Goal: Information Seeking & Learning: Learn about a topic

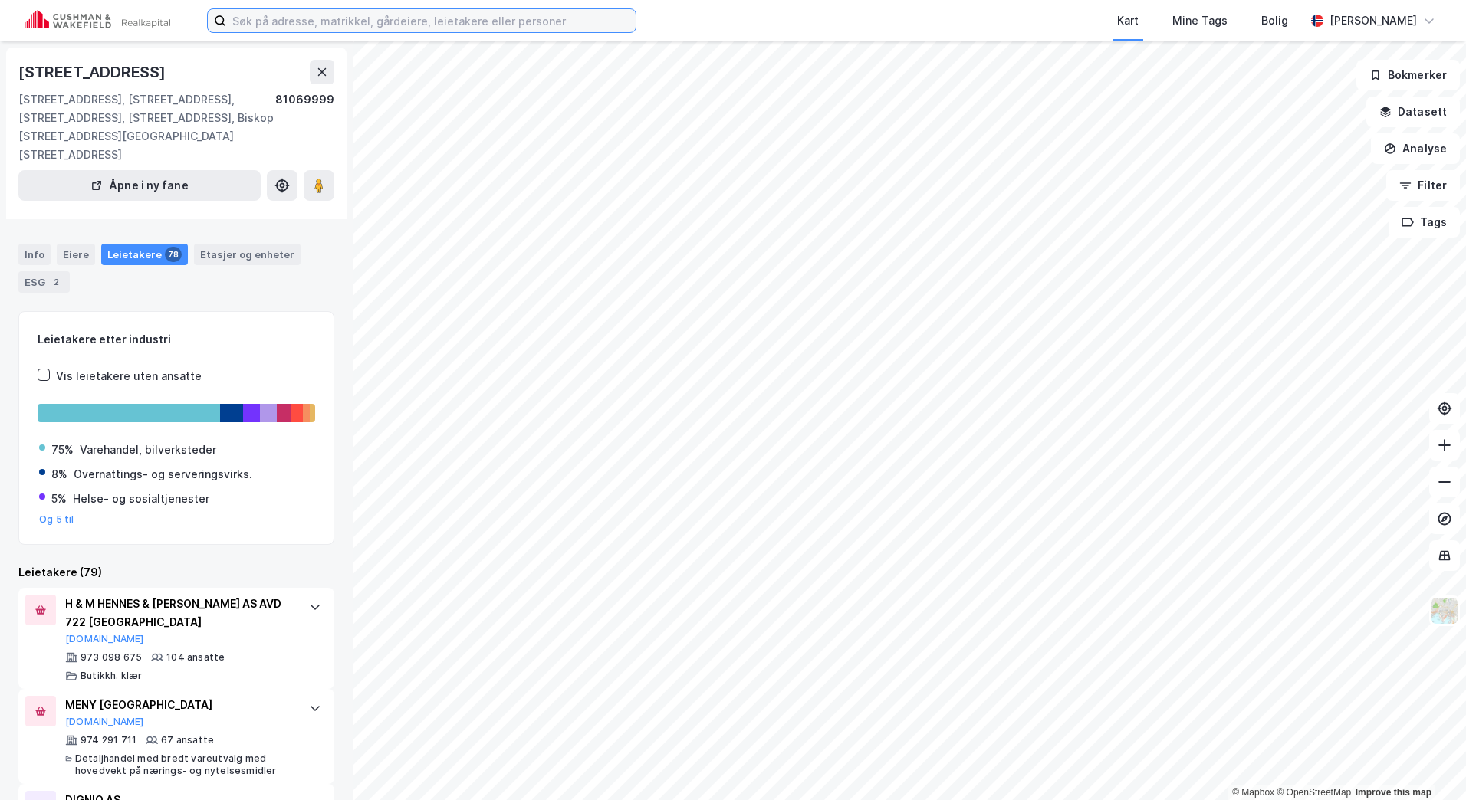
click at [289, 18] on input at bounding box center [430, 20] width 409 height 23
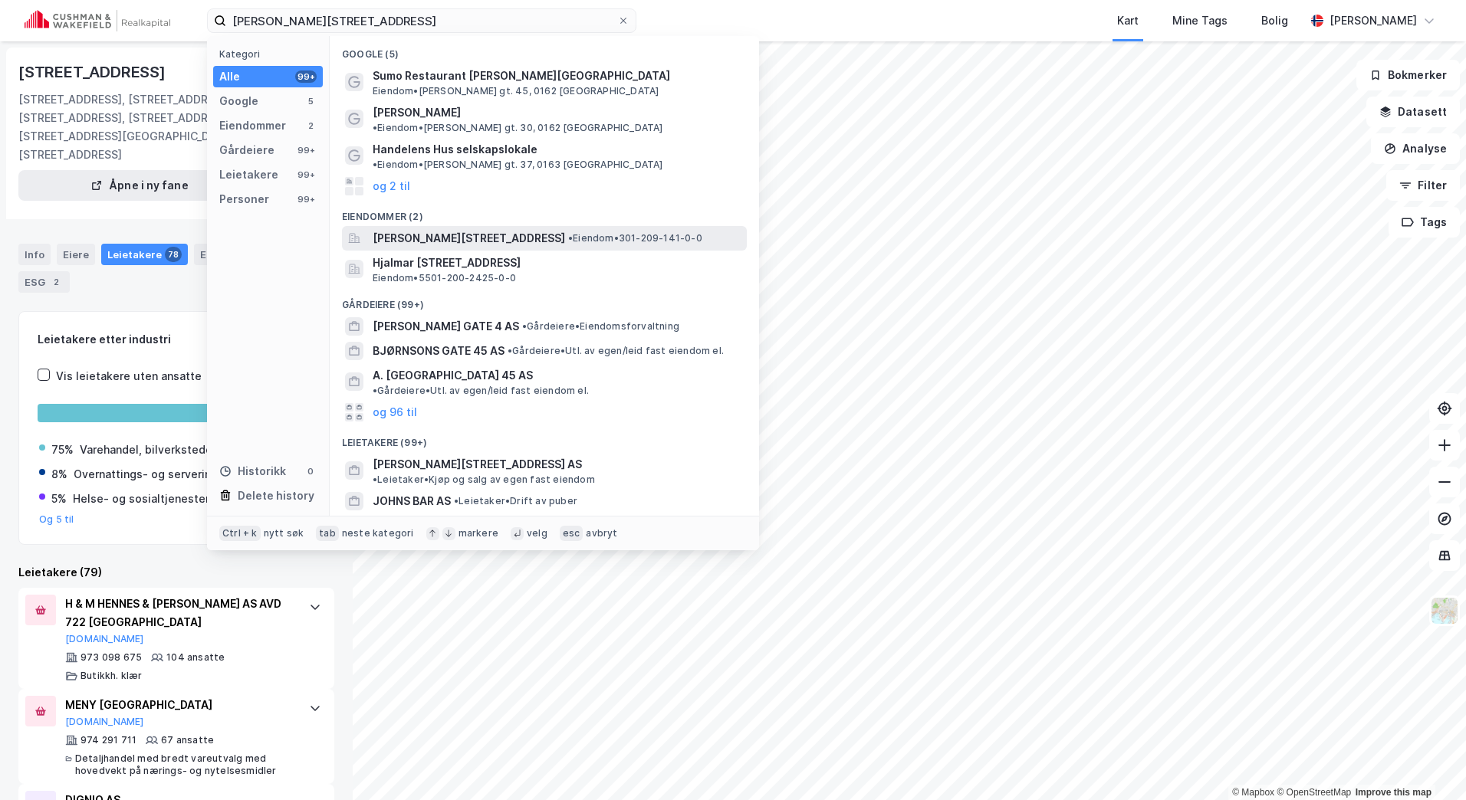
click at [512, 156] on span "[PERSON_NAME][STREET_ADDRESS]" at bounding box center [469, 238] width 192 height 18
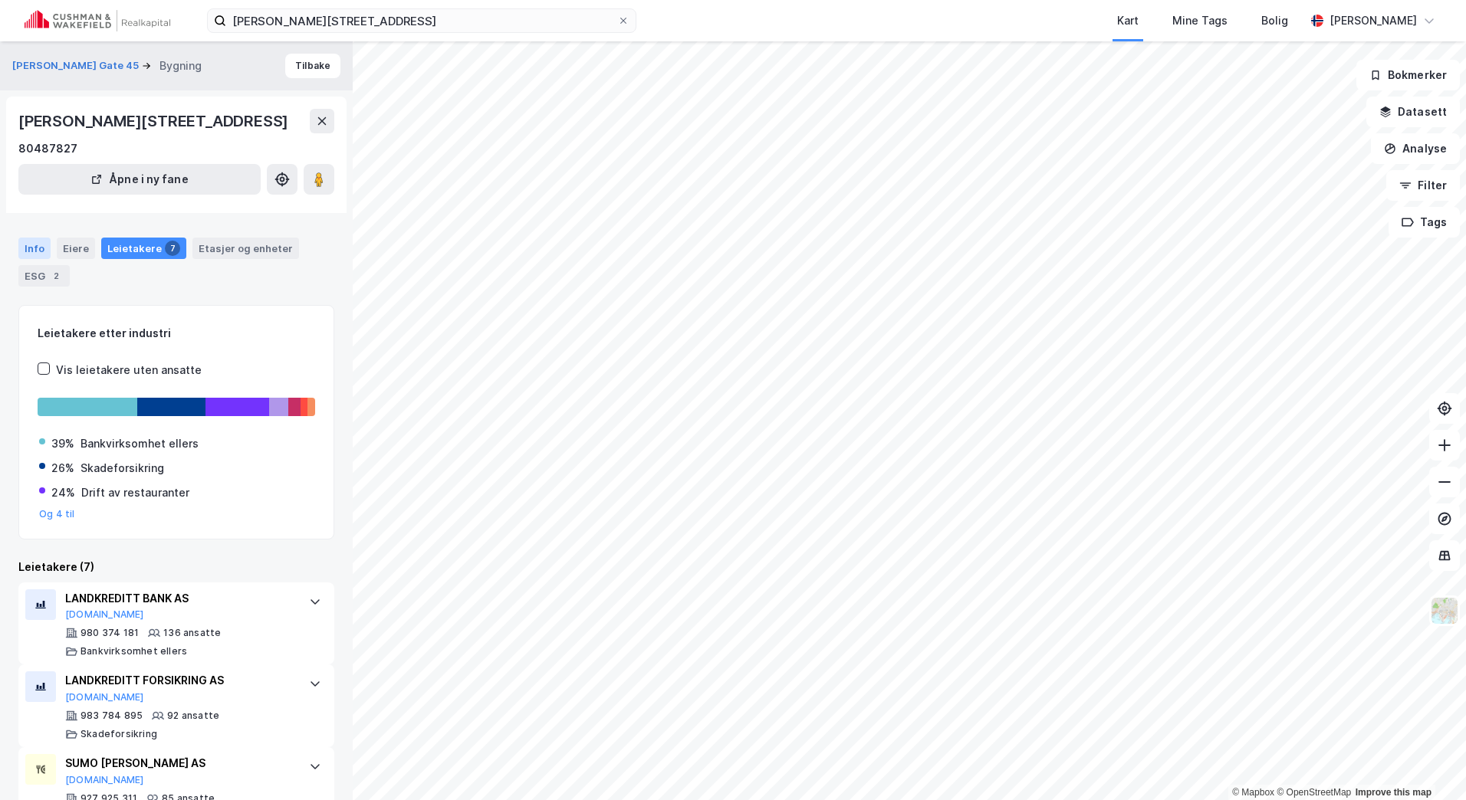
click at [34, 156] on div "Info" at bounding box center [34, 248] width 32 height 21
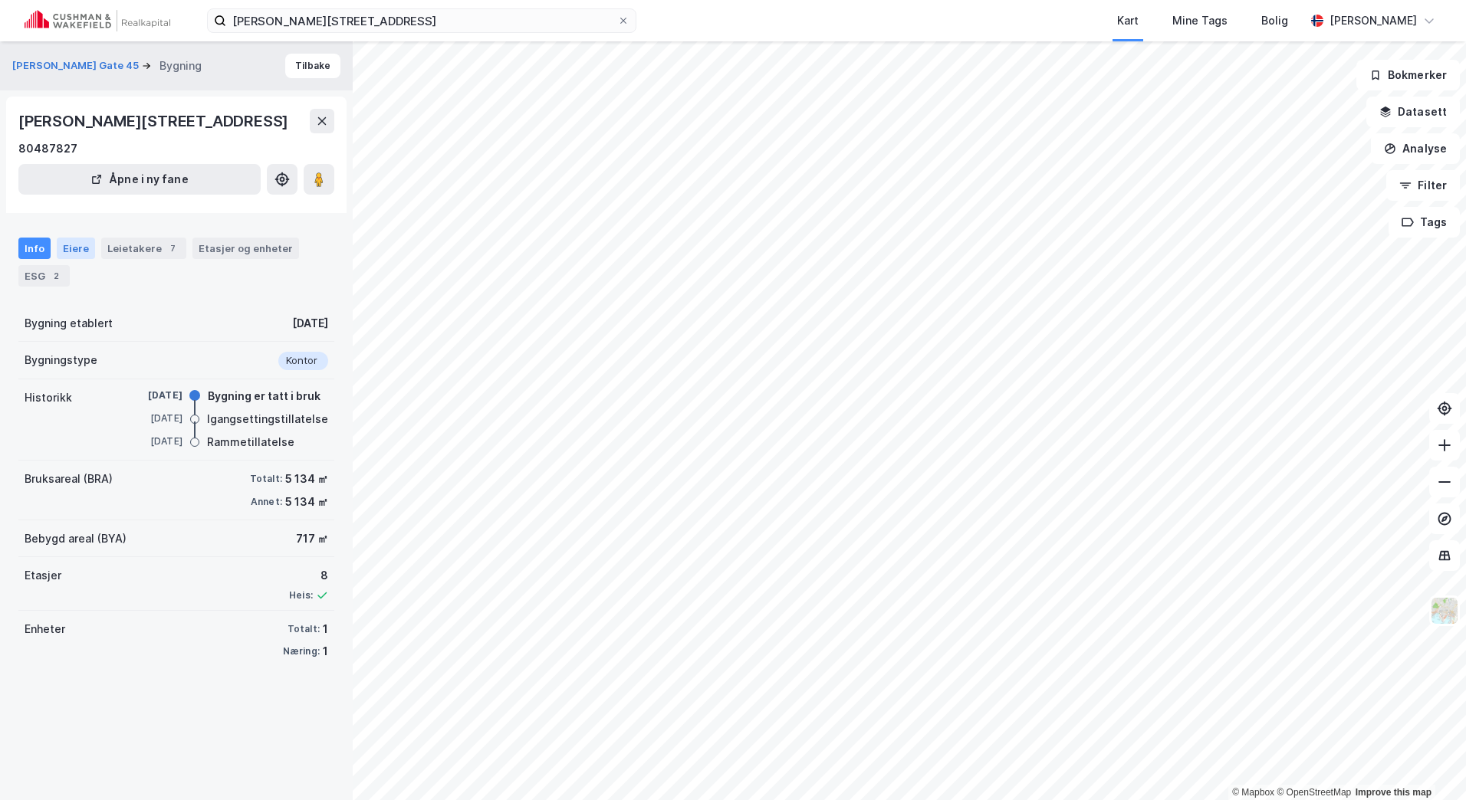
click at [67, 156] on div "Eiere" at bounding box center [76, 248] width 38 height 21
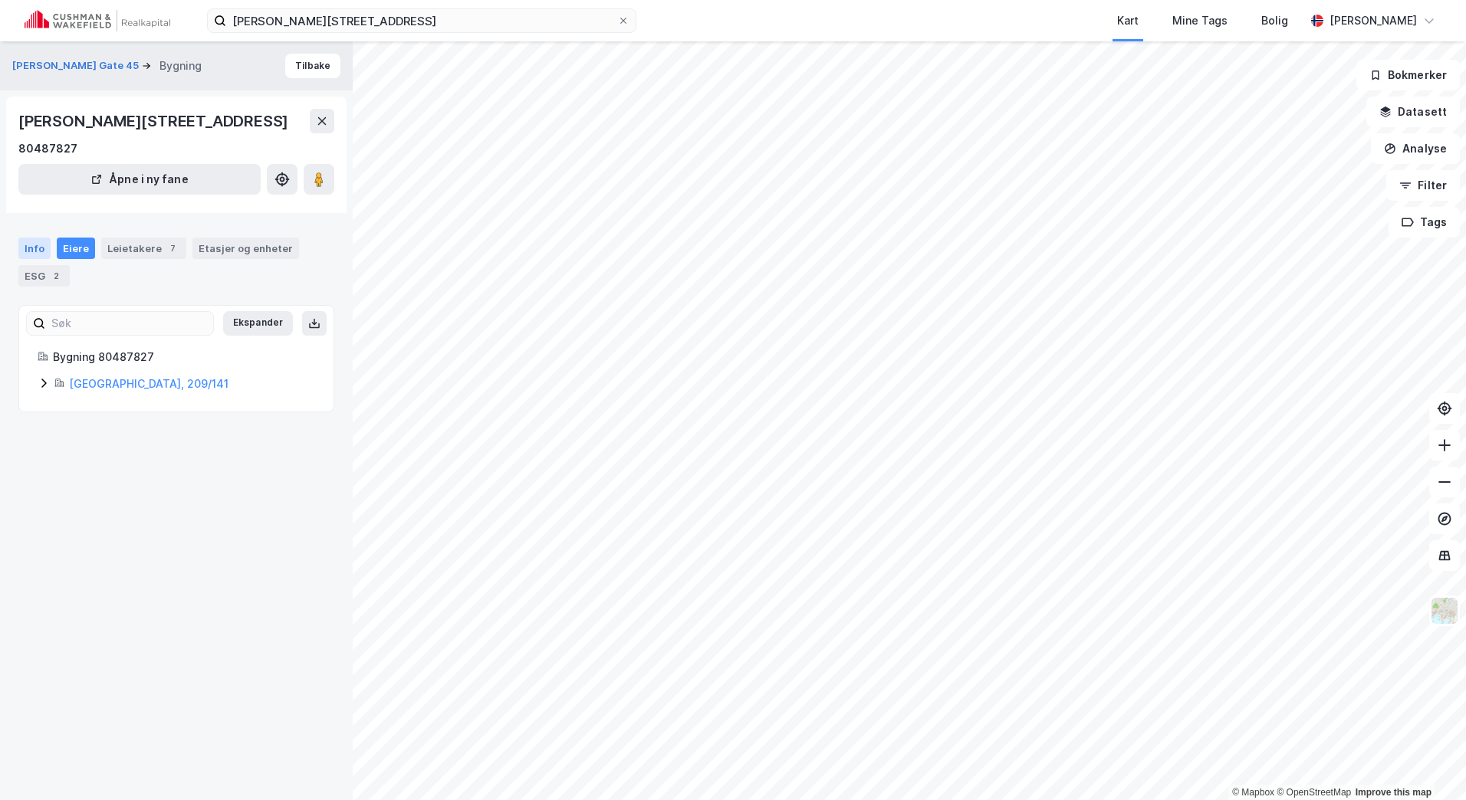
click at [31, 156] on div "Info" at bounding box center [34, 248] width 32 height 21
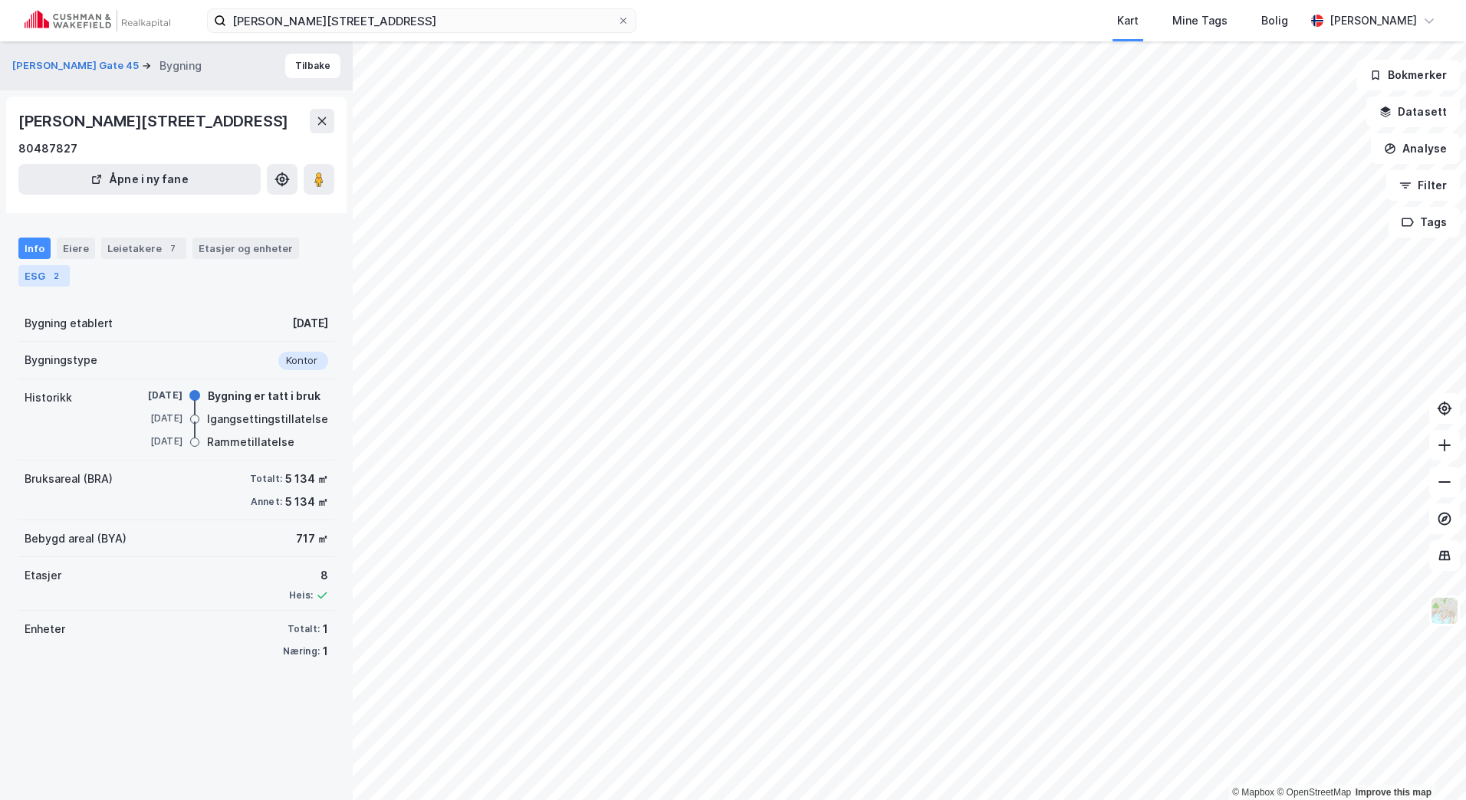
click at [49, 156] on div "2" at bounding box center [55, 275] width 15 height 15
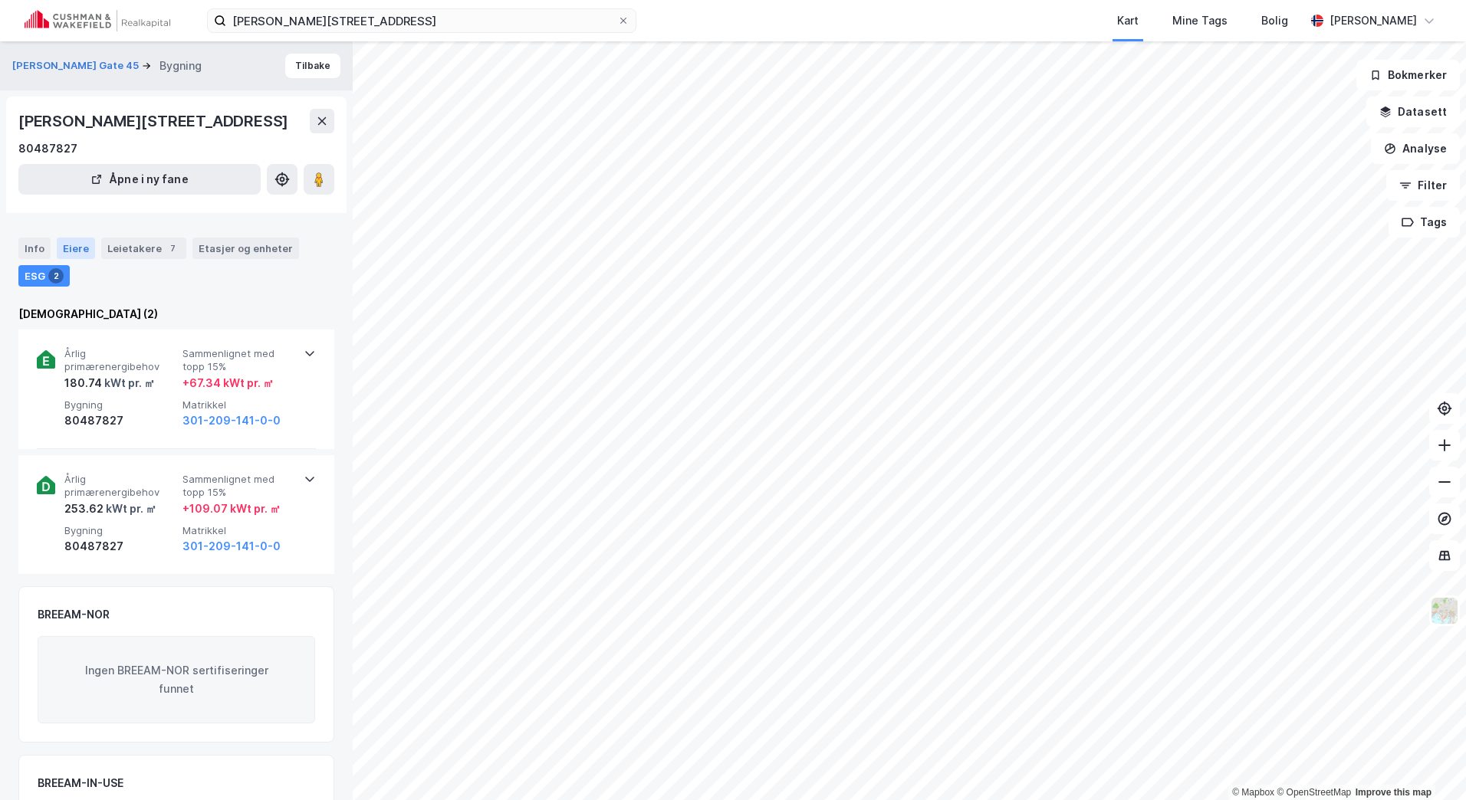
click at [74, 156] on div "Eiere" at bounding box center [76, 248] width 38 height 21
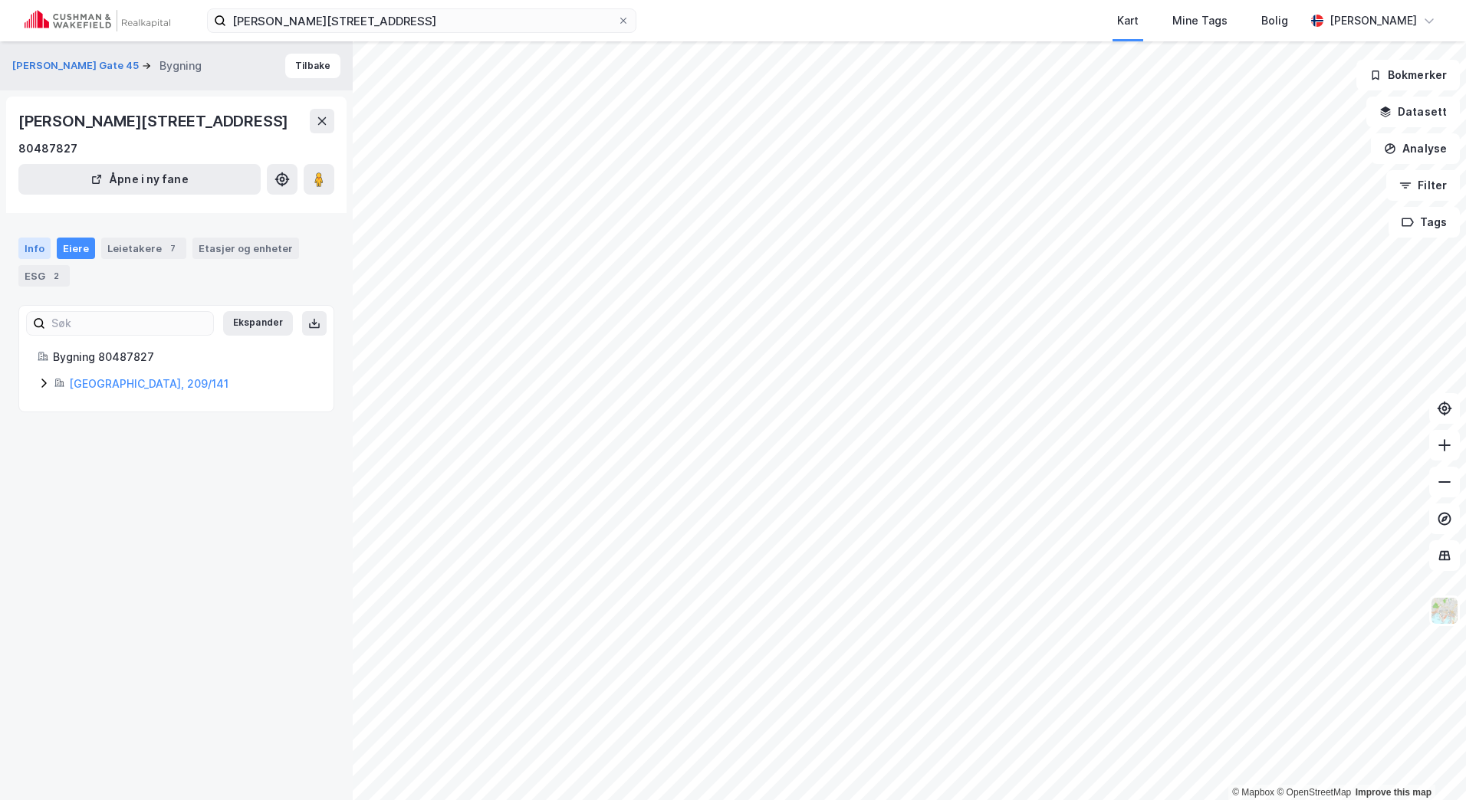
click at [32, 156] on div "Info" at bounding box center [34, 248] width 32 height 21
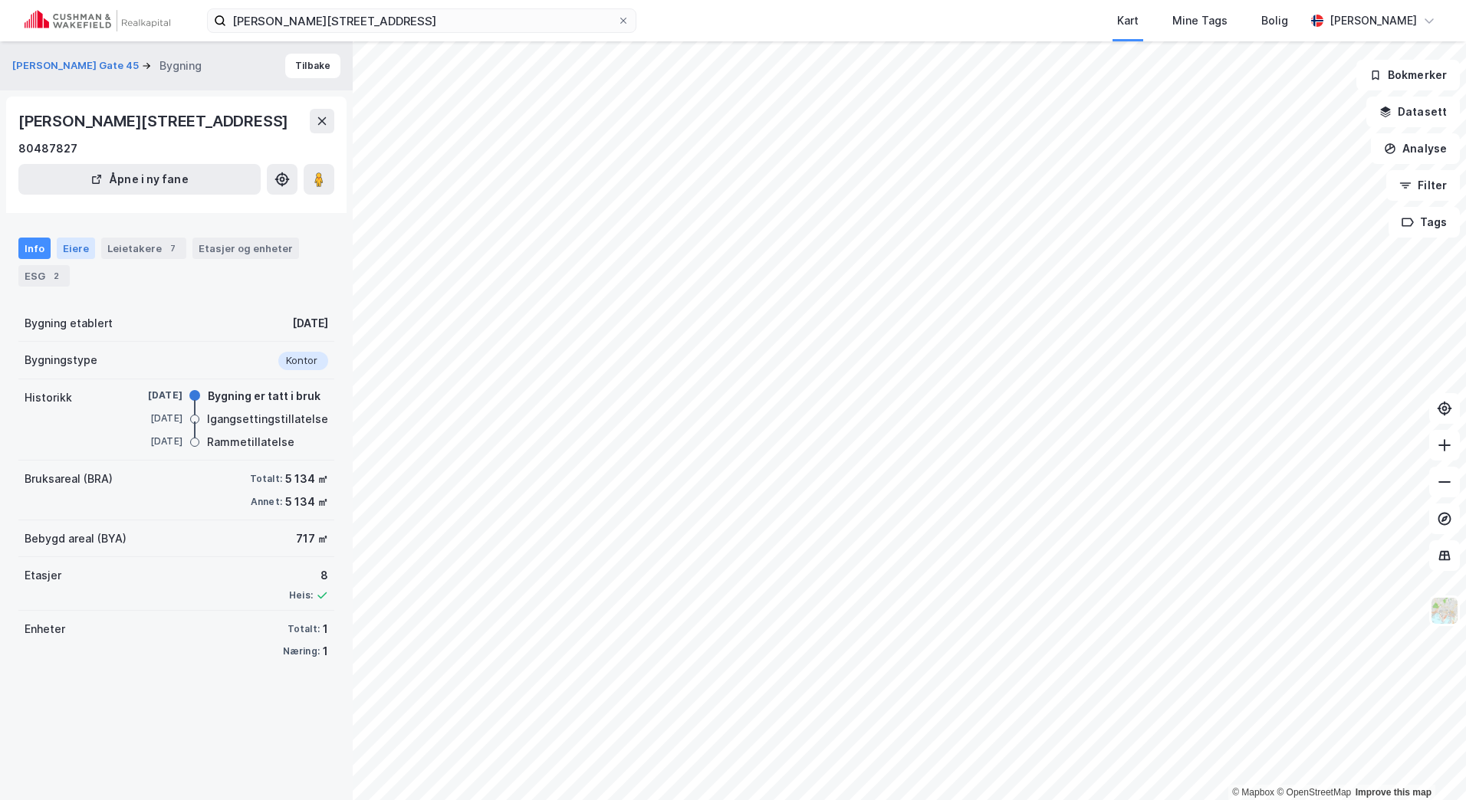
click at [74, 156] on div "Eiere" at bounding box center [76, 248] width 38 height 21
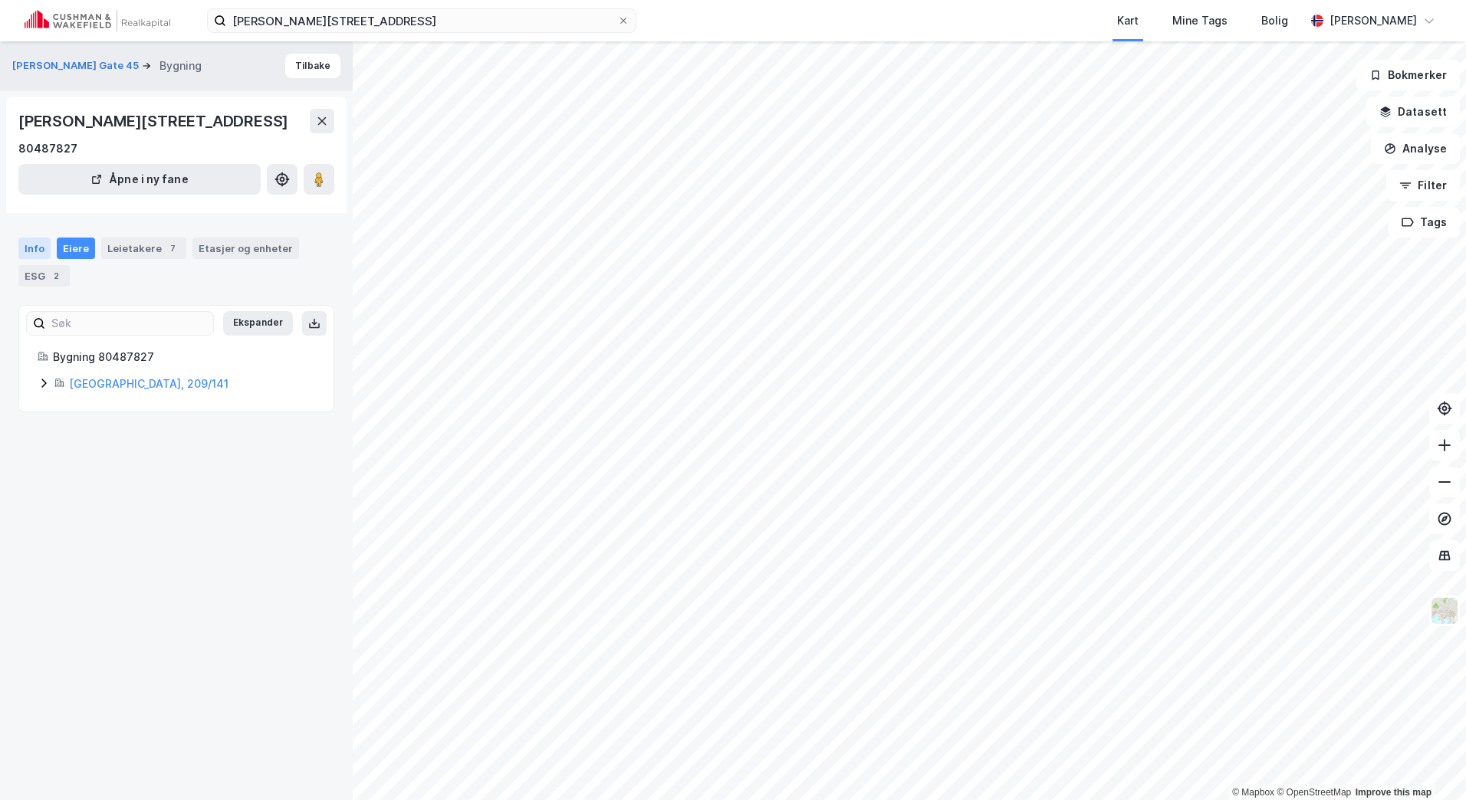
click at [31, 156] on div "Info" at bounding box center [34, 248] width 32 height 21
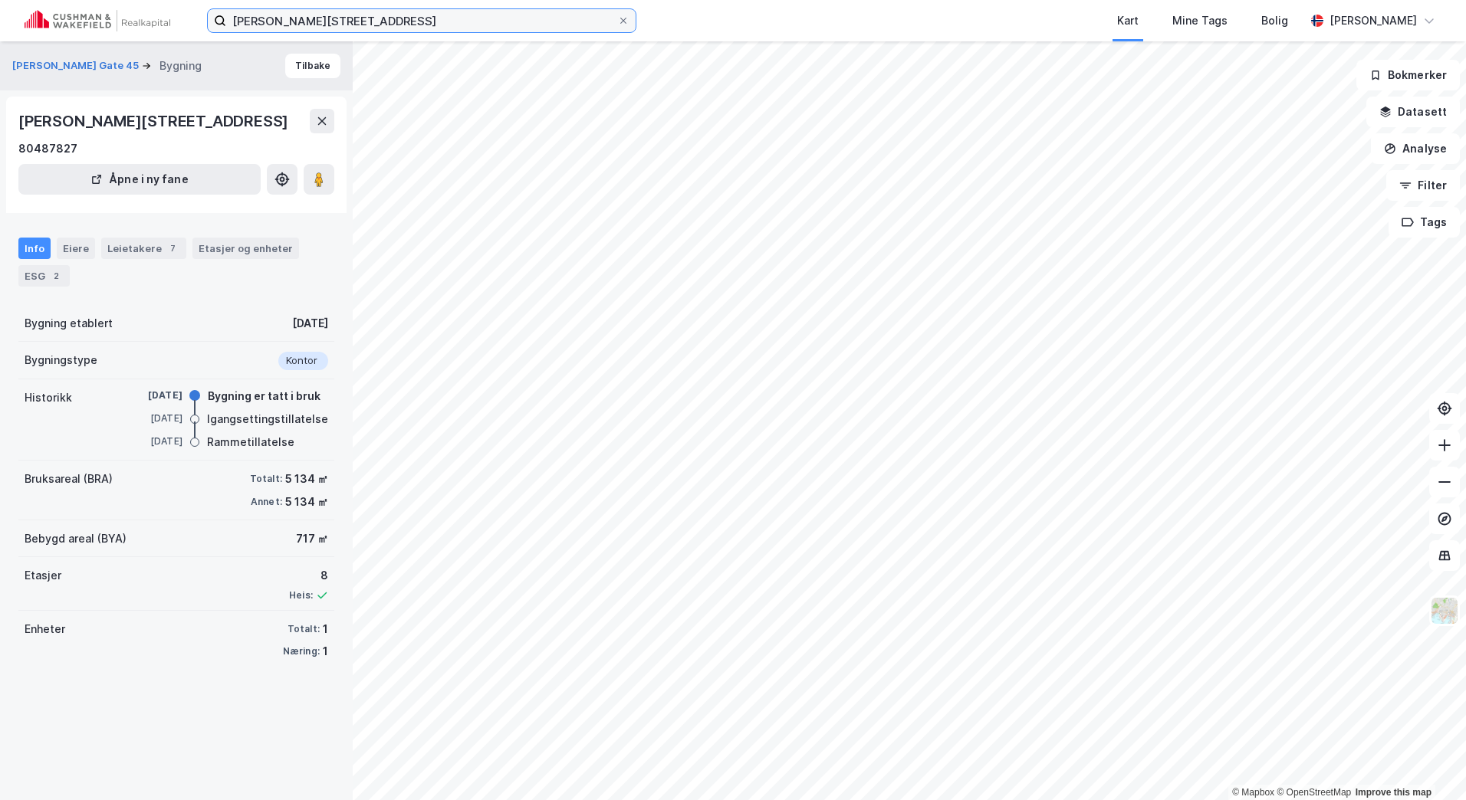
click at [392, 14] on input "[PERSON_NAME][STREET_ADDRESS]" at bounding box center [421, 20] width 391 height 23
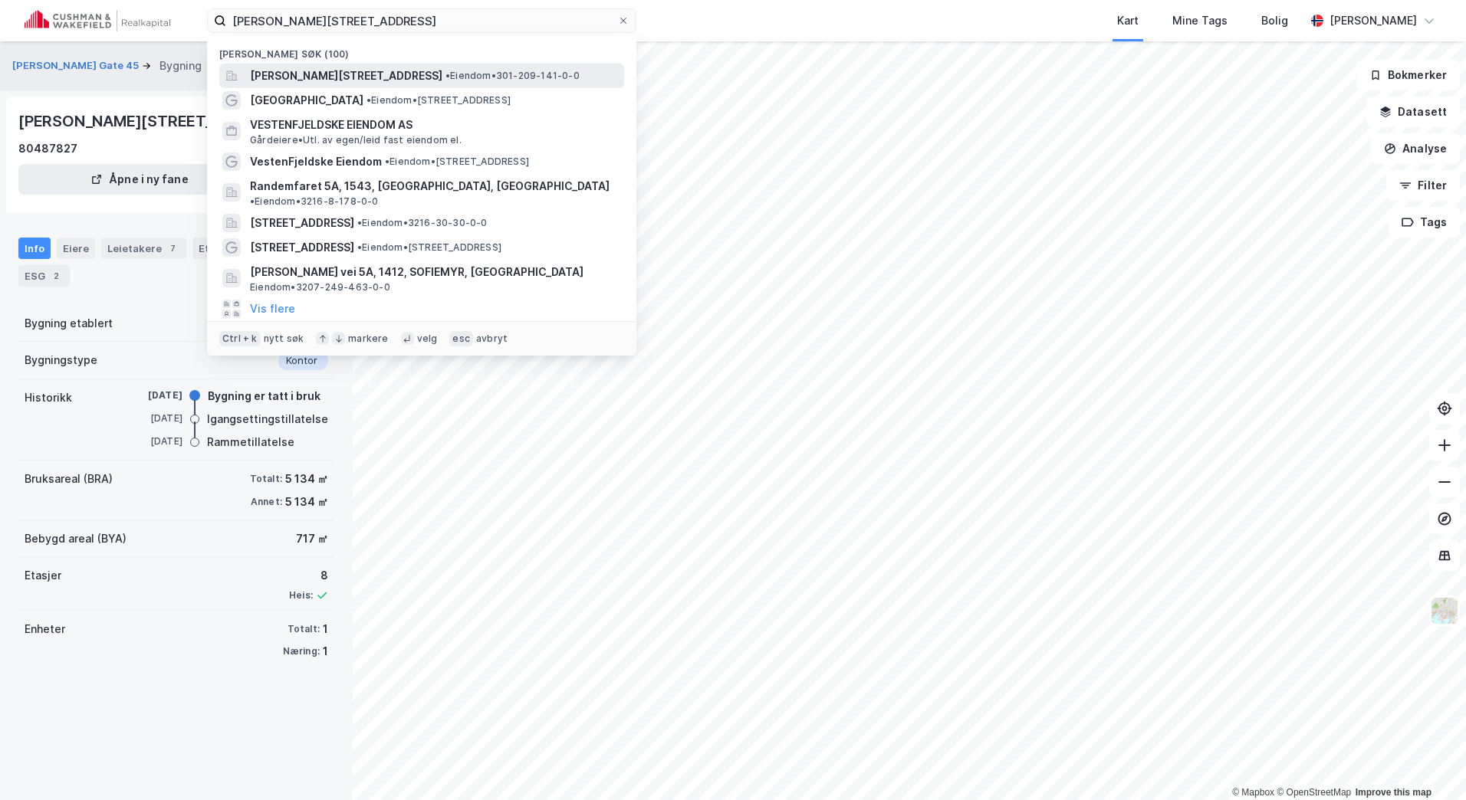
click at [338, 74] on span "[PERSON_NAME][STREET_ADDRESS]" at bounding box center [346, 76] width 192 height 18
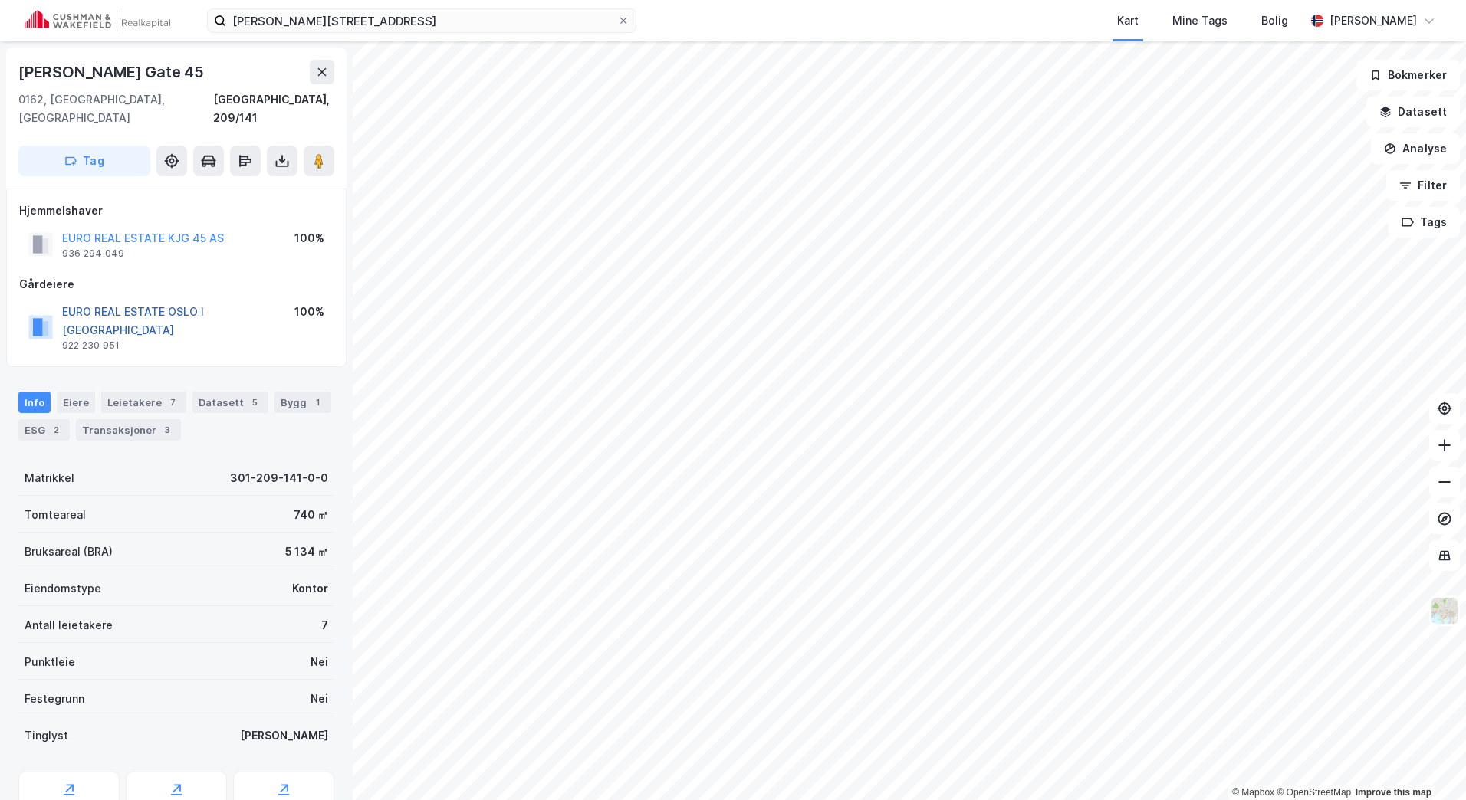
click at [0, 0] on button "EURO REAL ESTATE OSLO I [GEOGRAPHIC_DATA]" at bounding box center [0, 0] width 0 height 0
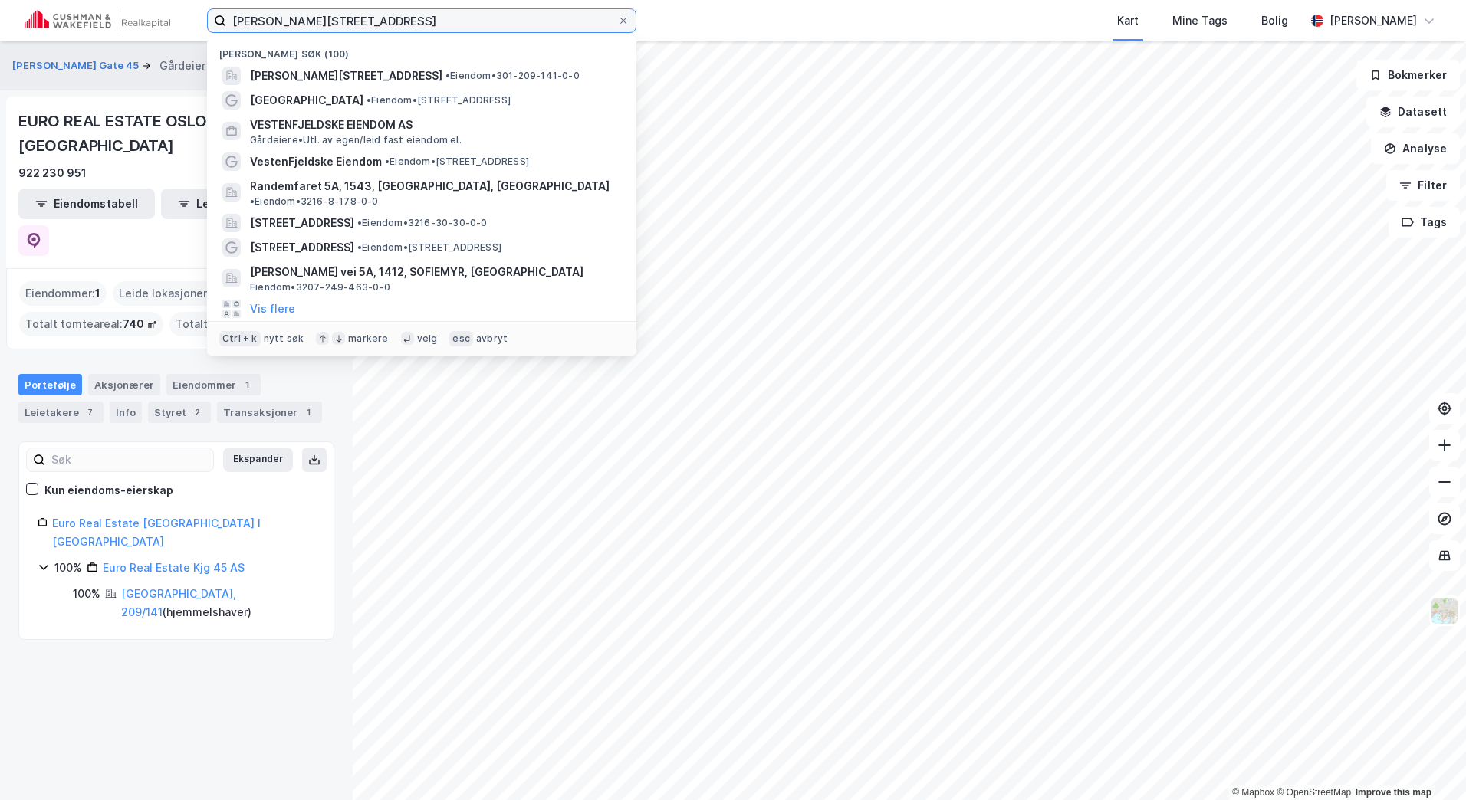
drag, startPoint x: 395, startPoint y: 14, endPoint x: 212, endPoint y: 14, distance: 182.4
click at [212, 14] on label "[PERSON_NAME][STREET_ADDRESS]" at bounding box center [421, 20] width 429 height 25
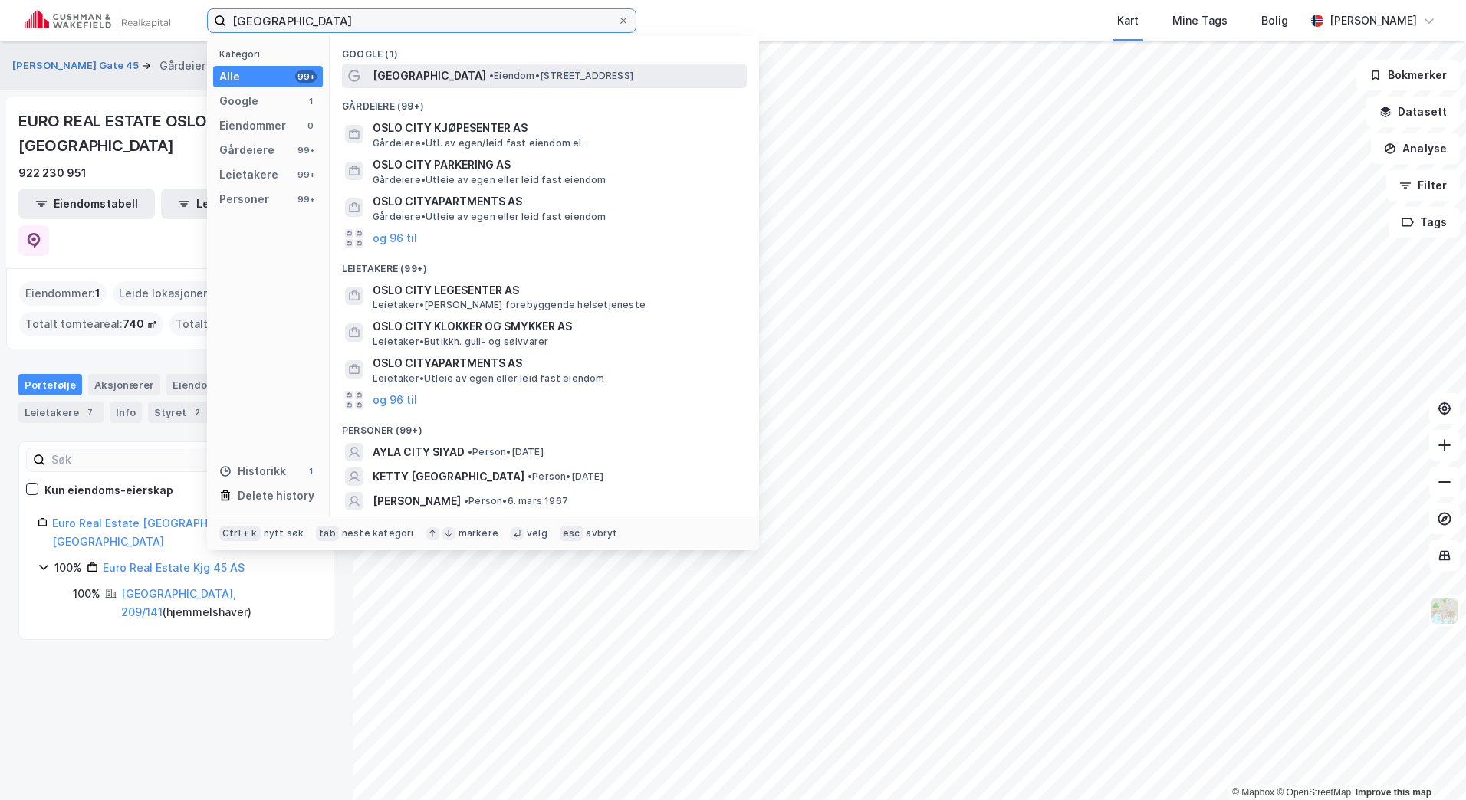
type input "[GEOGRAPHIC_DATA]"
click at [373, 82] on span "[GEOGRAPHIC_DATA]" at bounding box center [429, 76] width 113 height 18
